Goal: Find specific page/section: Find specific page/section

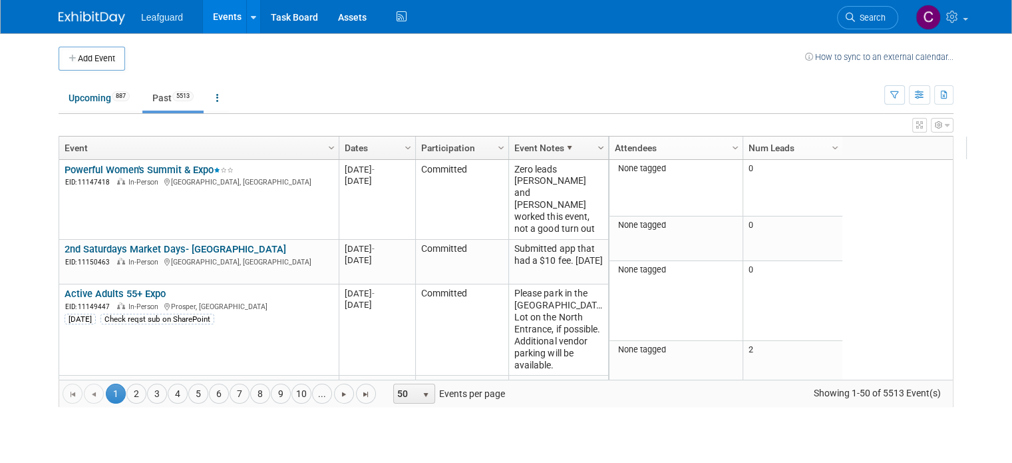
click at [596, 148] on span "Column Settings" at bounding box center [601, 147] width 11 height 11
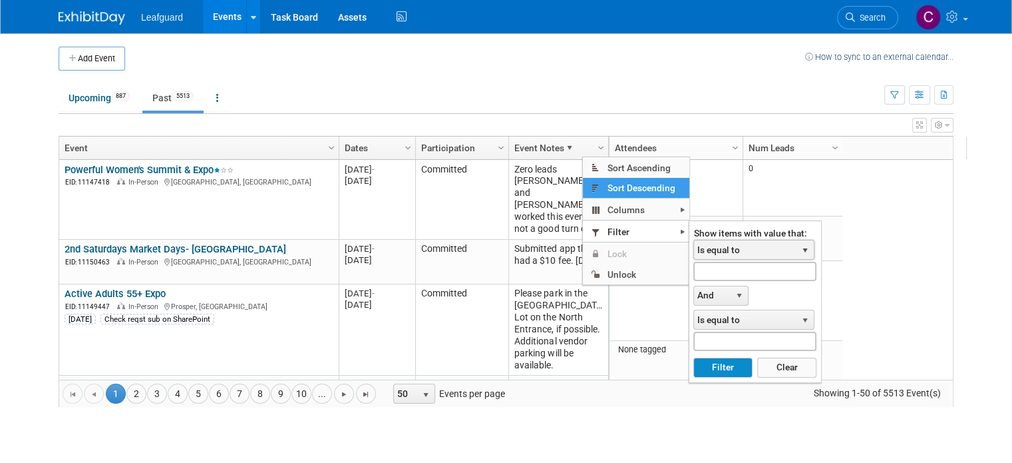
click at [722, 247] on span "Is equal to" at bounding box center [745, 249] width 103 height 19
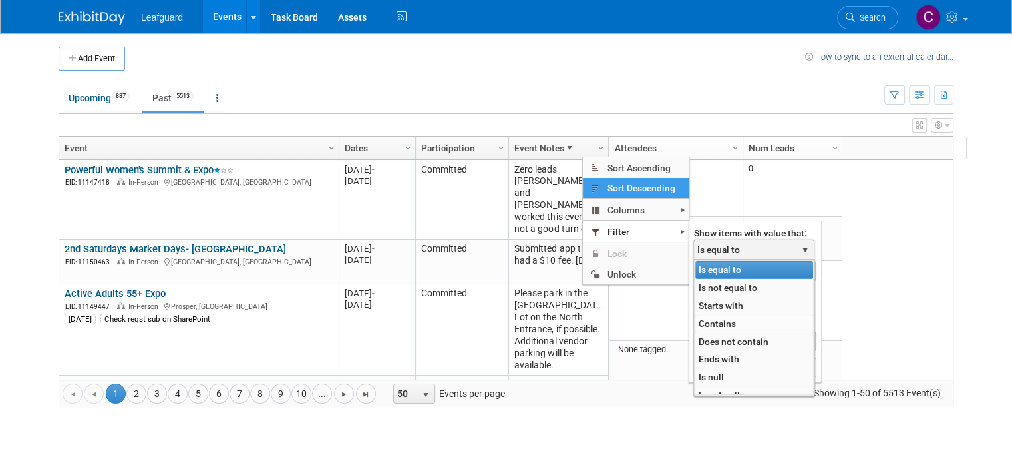
click at [714, 324] on li "Contains" at bounding box center [754, 324] width 117 height 18
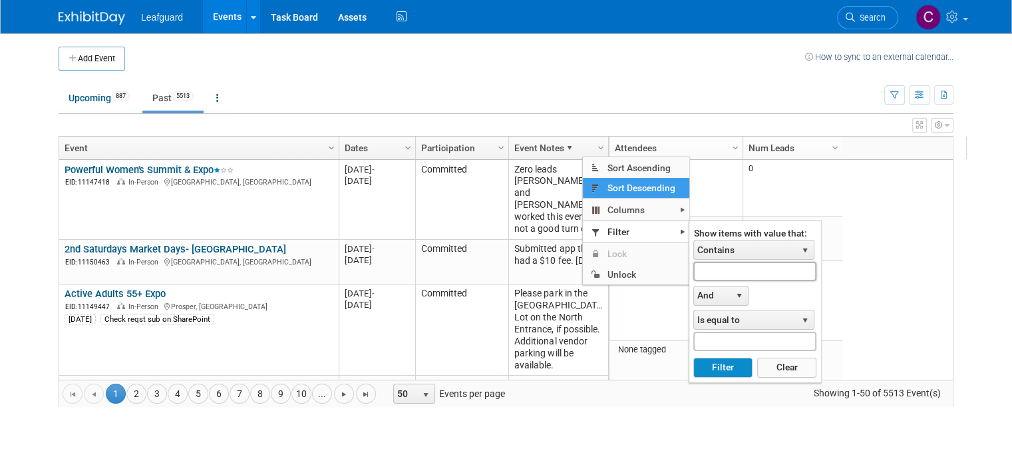
click at [704, 270] on input "text" at bounding box center [755, 271] width 122 height 19
type input "n"
click at [694, 357] on button "Filter" at bounding box center [723, 367] width 59 height 20
type input "verm"
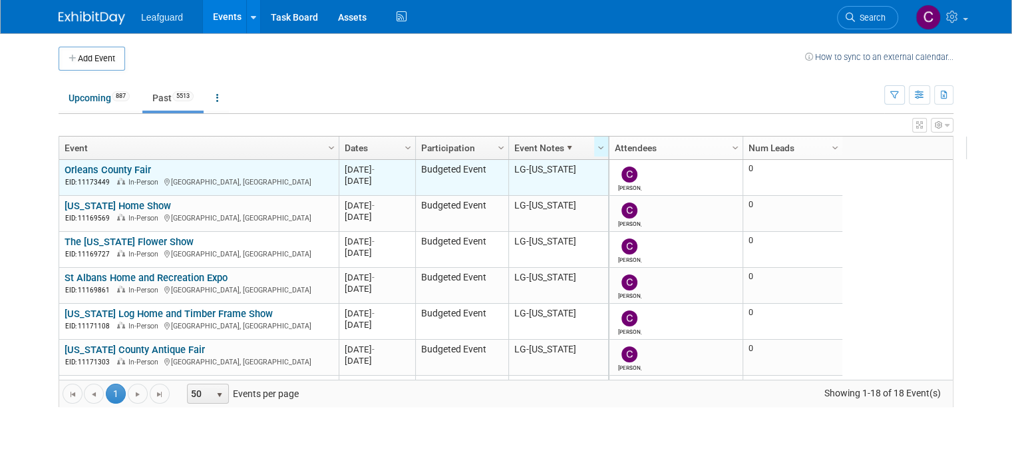
click at [112, 170] on link "Orleans County Fair" at bounding box center [108, 170] width 87 height 12
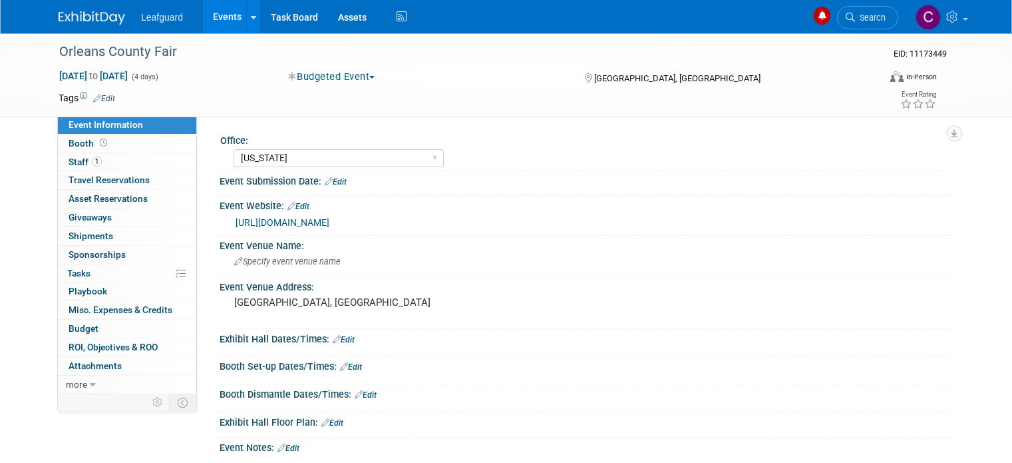
select select "[US_STATE]"
